Goal: Information Seeking & Learning: Learn about a topic

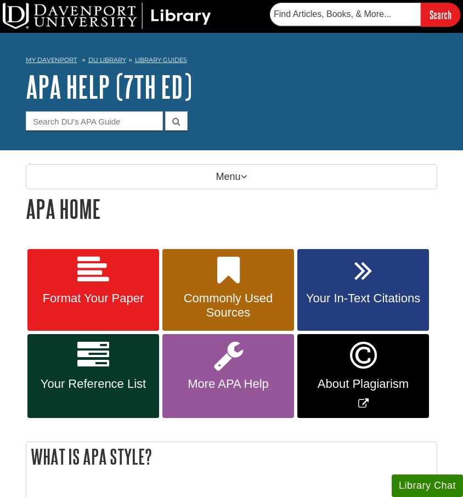
click at [342, 295] on span "Your In-Text Citations" at bounding box center [363, 298] width 115 height 14
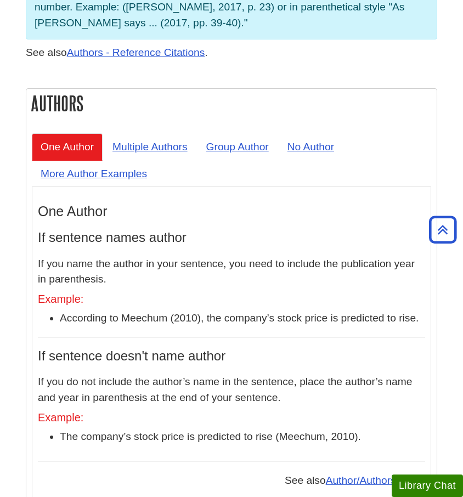
scroll to position [1049, 0]
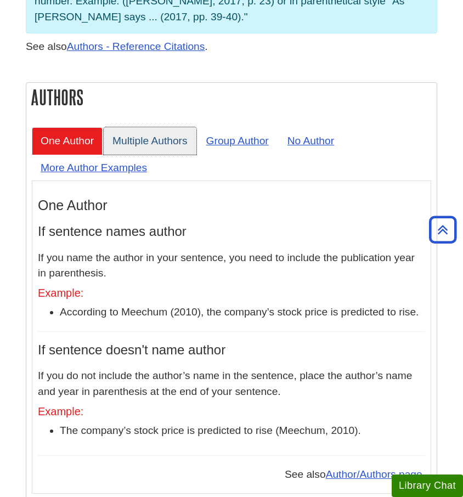
click at [150, 127] on link "Multiple Authors" at bounding box center [150, 140] width 93 height 27
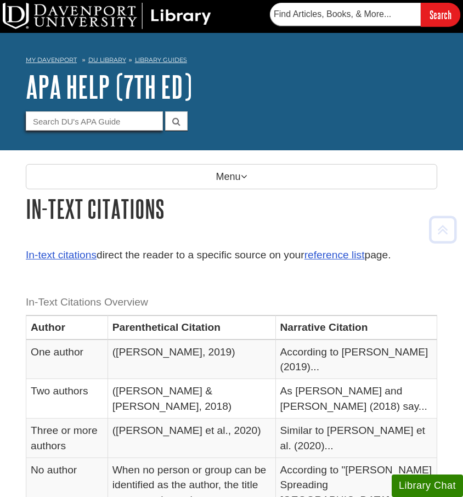
scroll to position [0, 0]
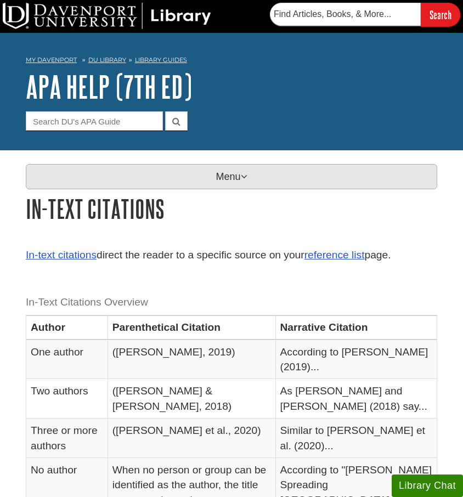
click at [161, 185] on p "Menu" at bounding box center [231, 176] width 411 height 25
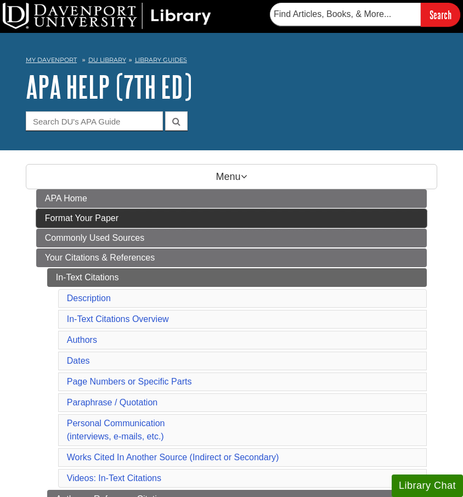
drag, startPoint x: 135, startPoint y: 199, endPoint x: 136, endPoint y: 223, distance: 24.7
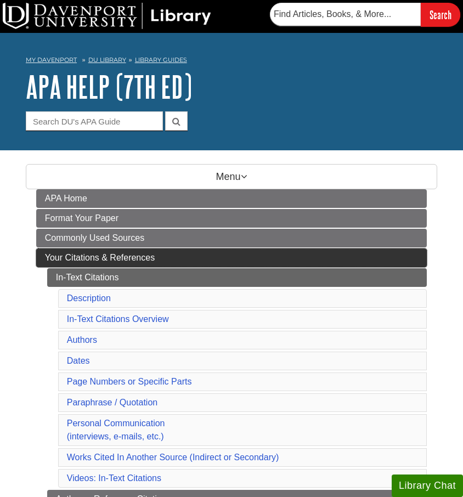
click at [134, 257] on span "Your Citations & References" at bounding box center [100, 257] width 110 height 9
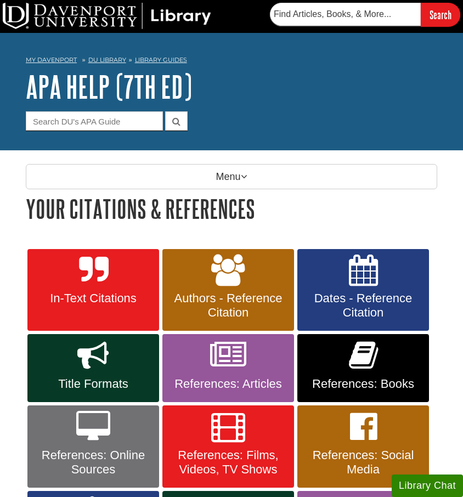
click at [219, 366] on icon at bounding box center [228, 356] width 36 height 32
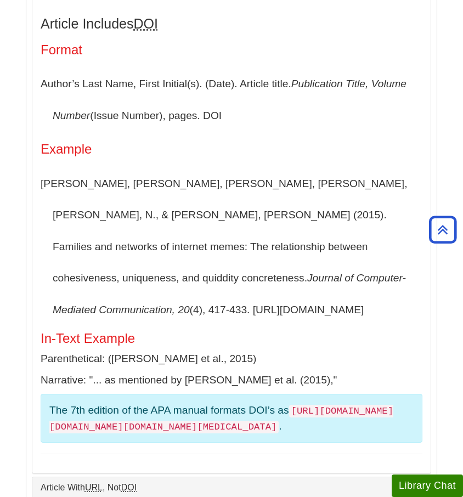
scroll to position [319, 0]
